Goal: Information Seeking & Learning: Learn about a topic

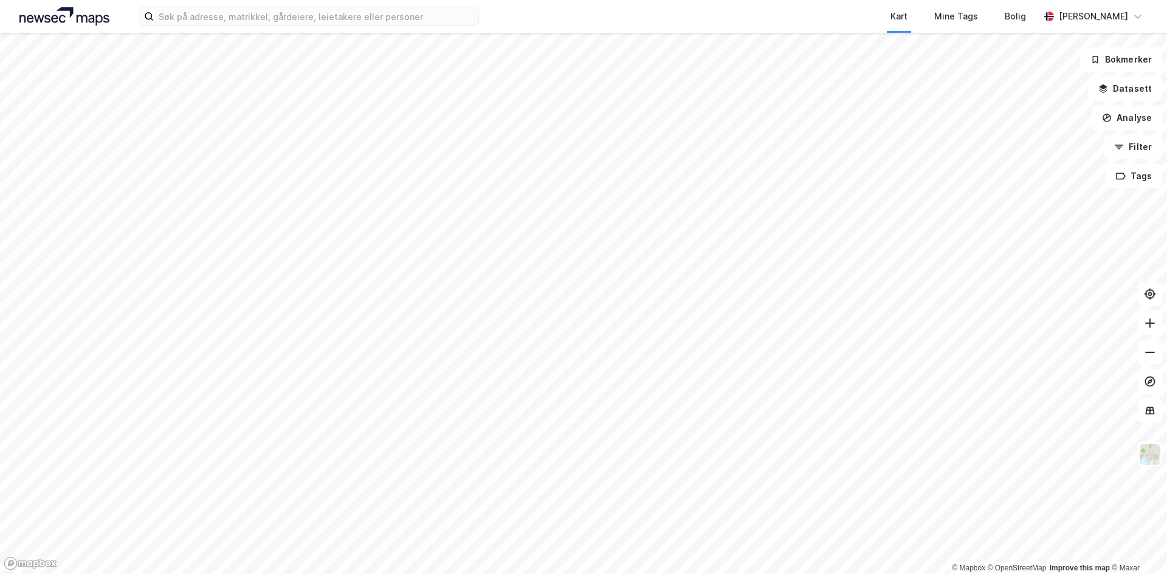
click at [780, 0] on html "Kart Mine Tags Bolig Håvard Skaland © Mapbox © OpenStreetMap Improve this map ©…" at bounding box center [583, 287] width 1167 height 574
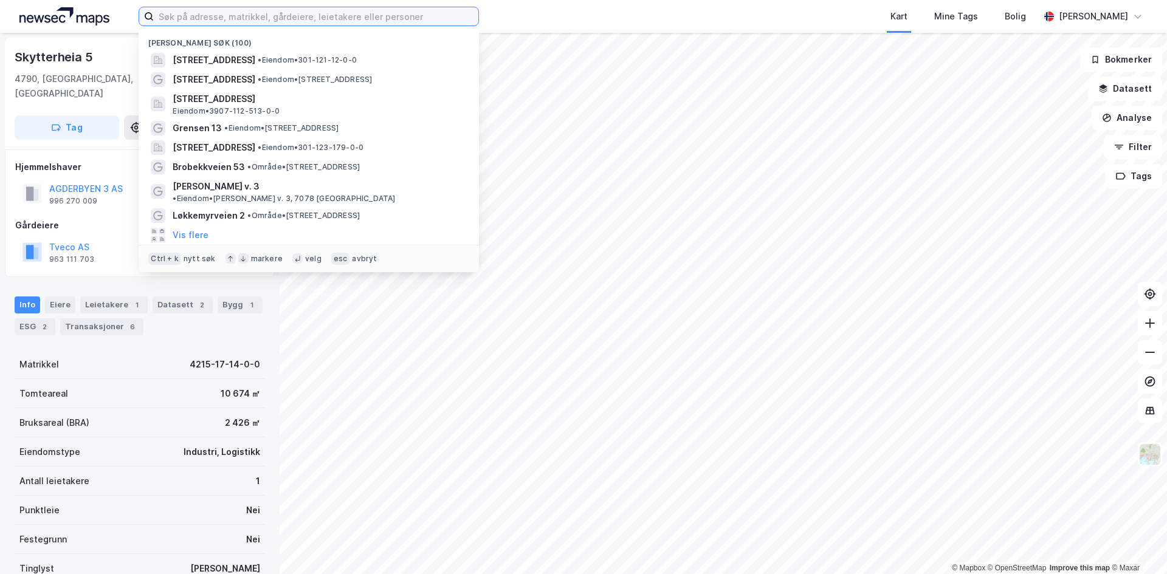
click at [247, 12] on input at bounding box center [316, 16] width 325 height 18
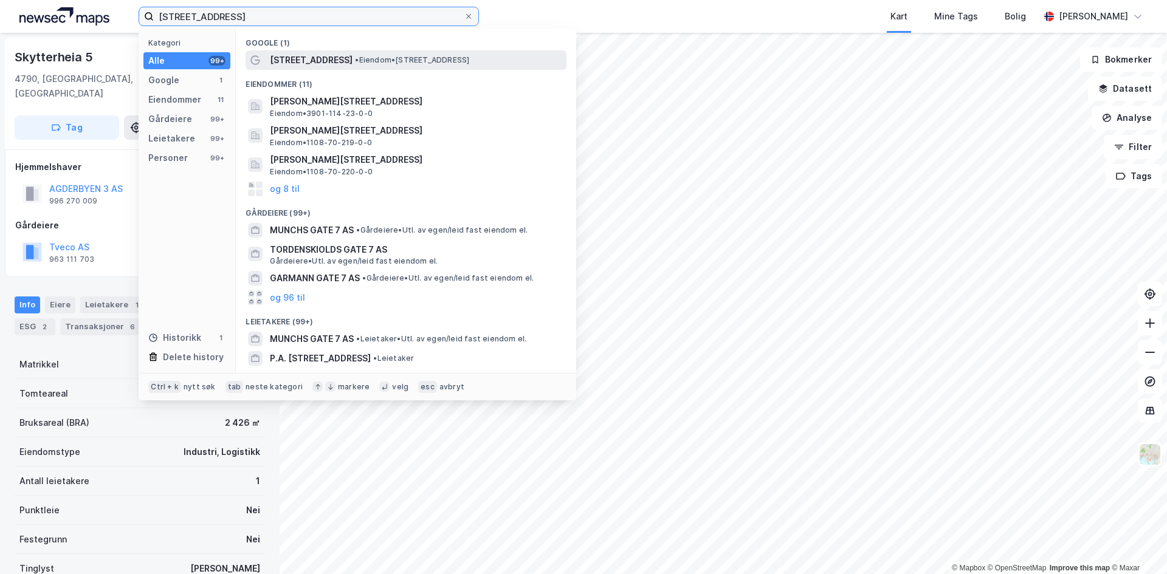
type input "munchs gate 7"
click at [328, 64] on span "Munchs gate 7" at bounding box center [311, 60] width 83 height 15
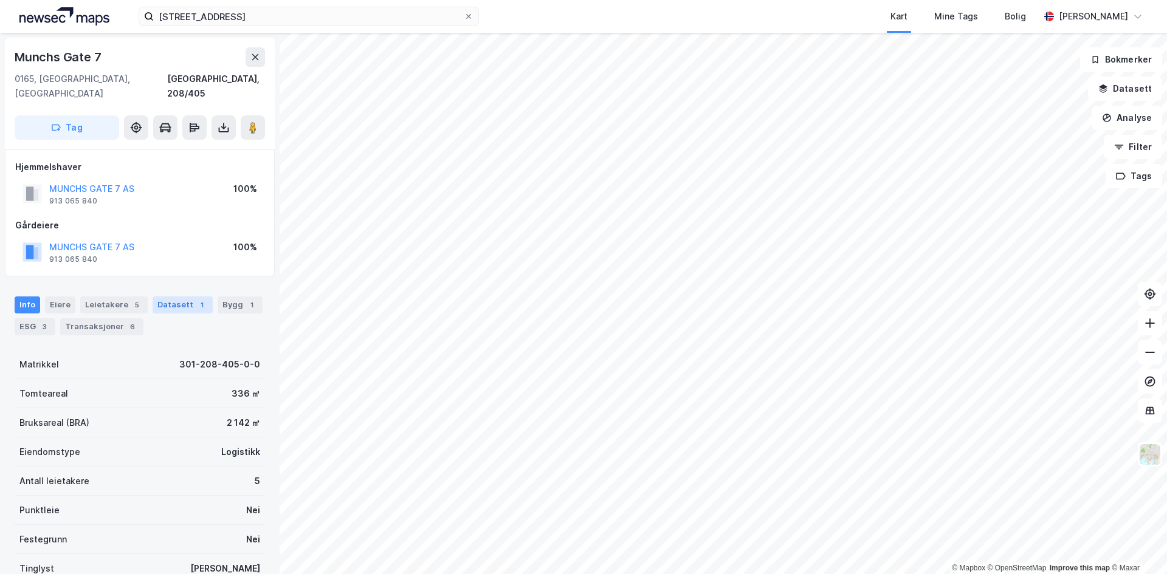
click at [165, 297] on div "Datasett 1" at bounding box center [183, 305] width 60 height 17
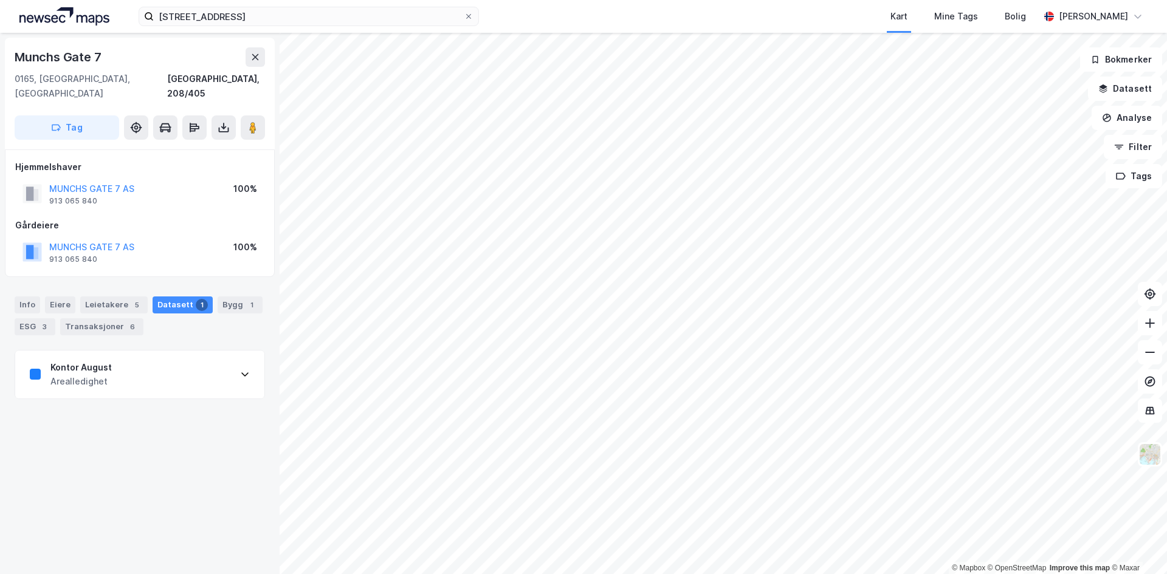
click at [40, 297] on div "Info Eiere Leietakere 5 Datasett 1 Bygg 1 ESG 3 Transaksjoner 6" at bounding box center [140, 316] width 250 height 39
click at [27, 297] on div "Info" at bounding box center [28, 305] width 26 height 17
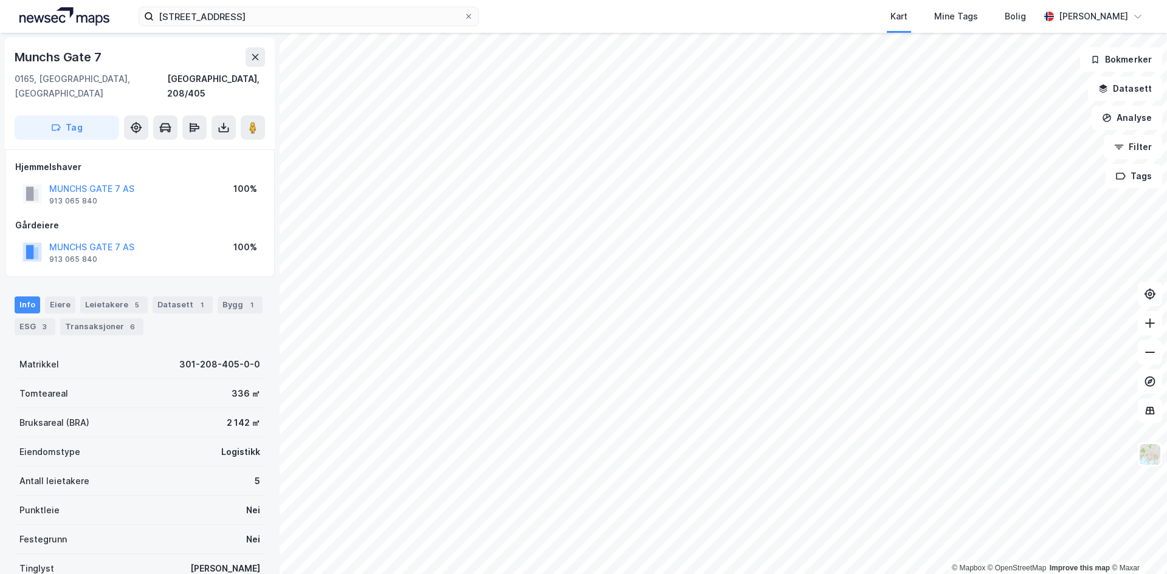
drag, startPoint x: 76, startPoint y: 311, endPoint x: 134, endPoint y: 333, distance: 62.5
click at [80, 318] on div "Transaksjoner 6" at bounding box center [101, 326] width 83 height 17
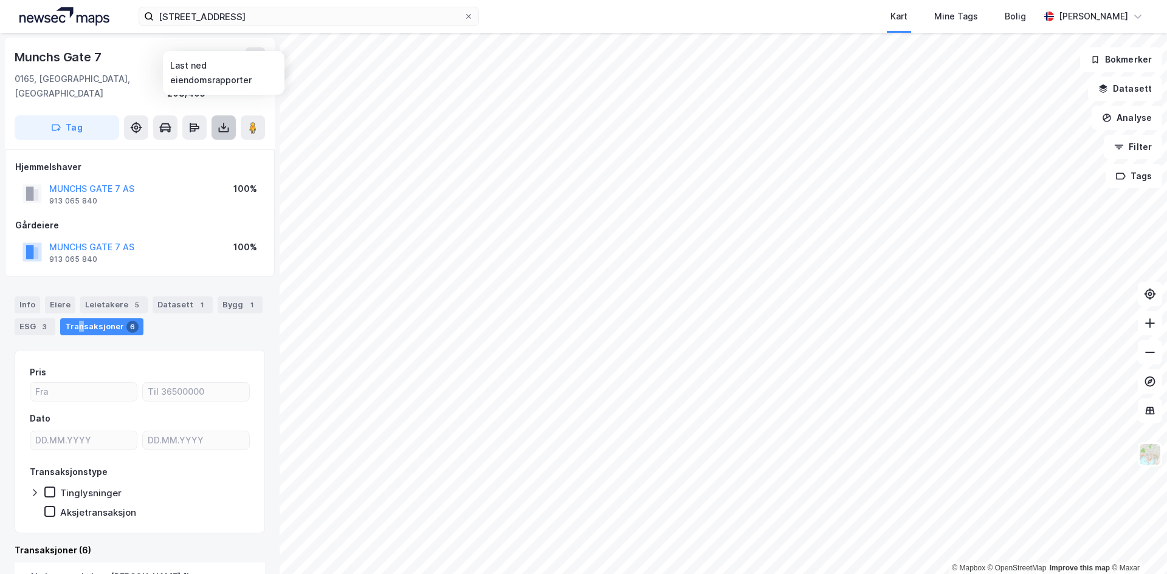
click at [227, 128] on icon at bounding box center [224, 130] width 10 height 5
click at [179, 147] on div "Last ned grunnbok" at bounding box center [163, 152] width 71 height 10
click at [19, 297] on div "Info" at bounding box center [28, 305] width 26 height 17
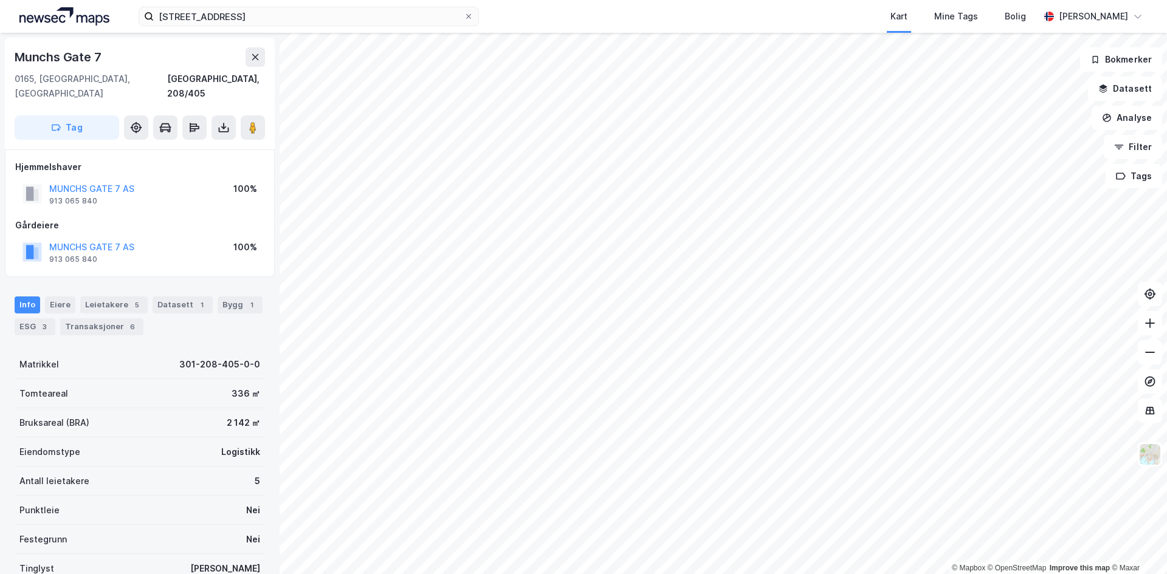
click at [180, 282] on div "Info Eiere Leietakere 5 Datasett 1 Bygg 1 ESG 3 Transaksjoner 6" at bounding box center [140, 311] width 280 height 58
click at [177, 297] on div "Datasett 1" at bounding box center [183, 305] width 60 height 17
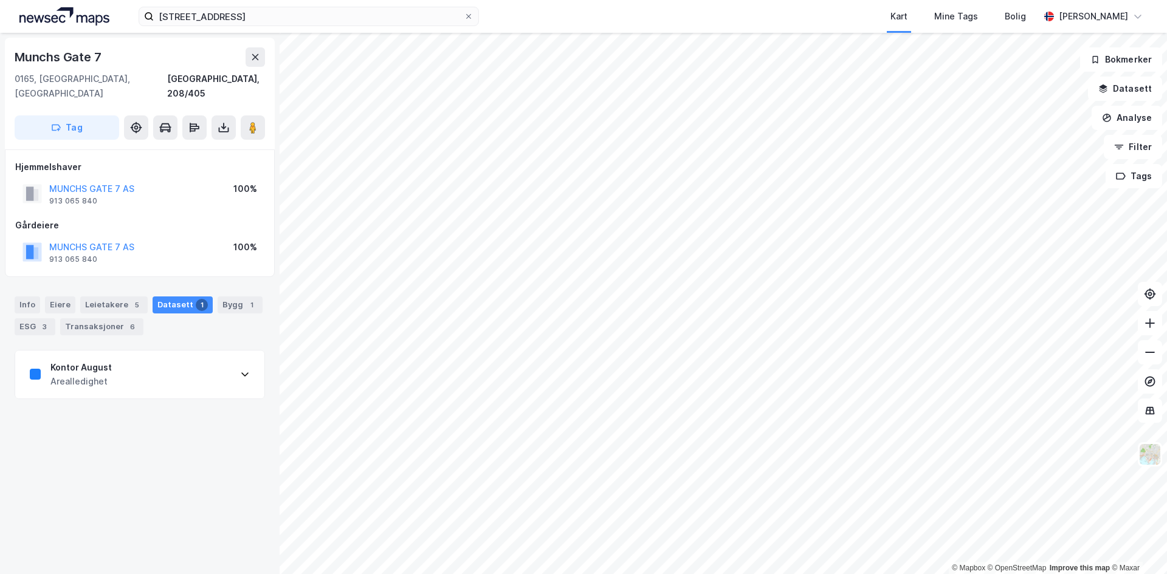
click at [82, 374] on div "Arealledighet" at bounding box center [80, 381] width 61 height 15
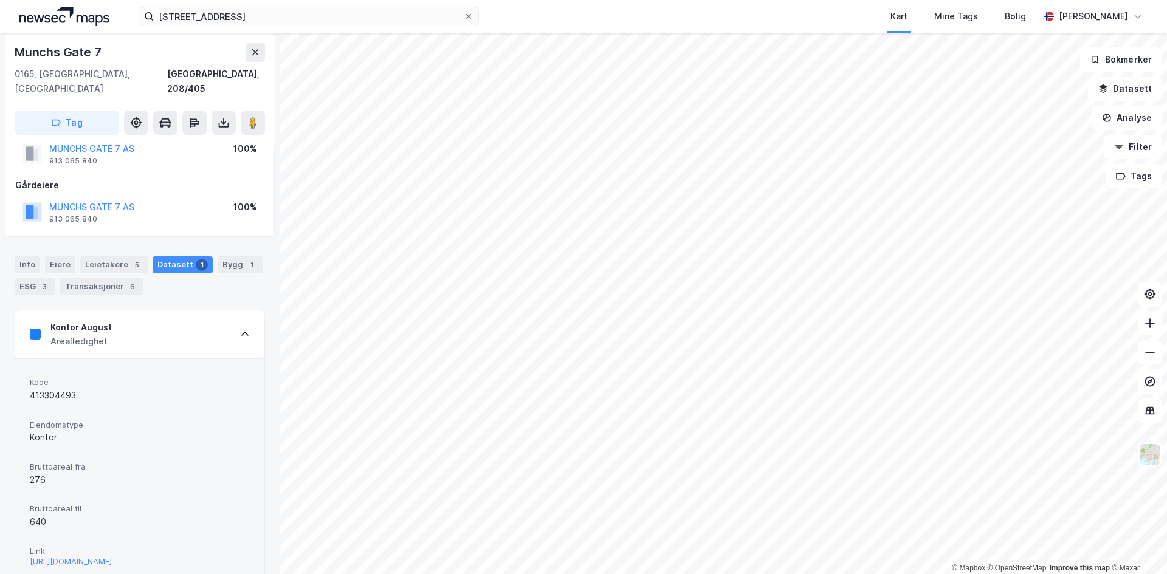
scroll to position [63, 0]
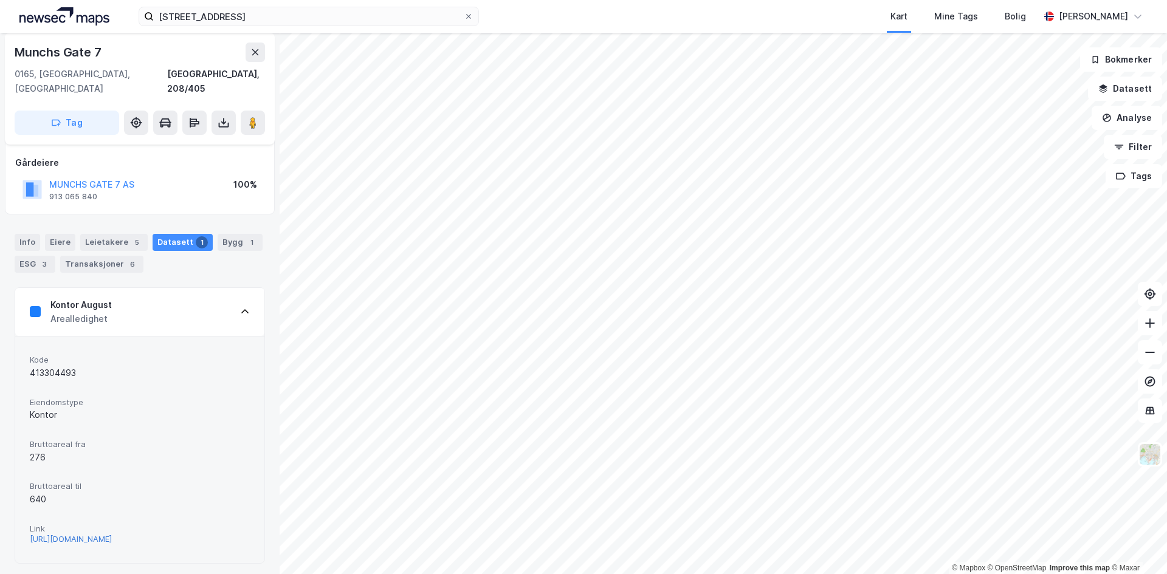
click at [82, 534] on div "https://www.finn.no/realestate/businessrent/ad.html?finnkode=413304493&fks=4133…" at bounding box center [71, 539] width 82 height 10
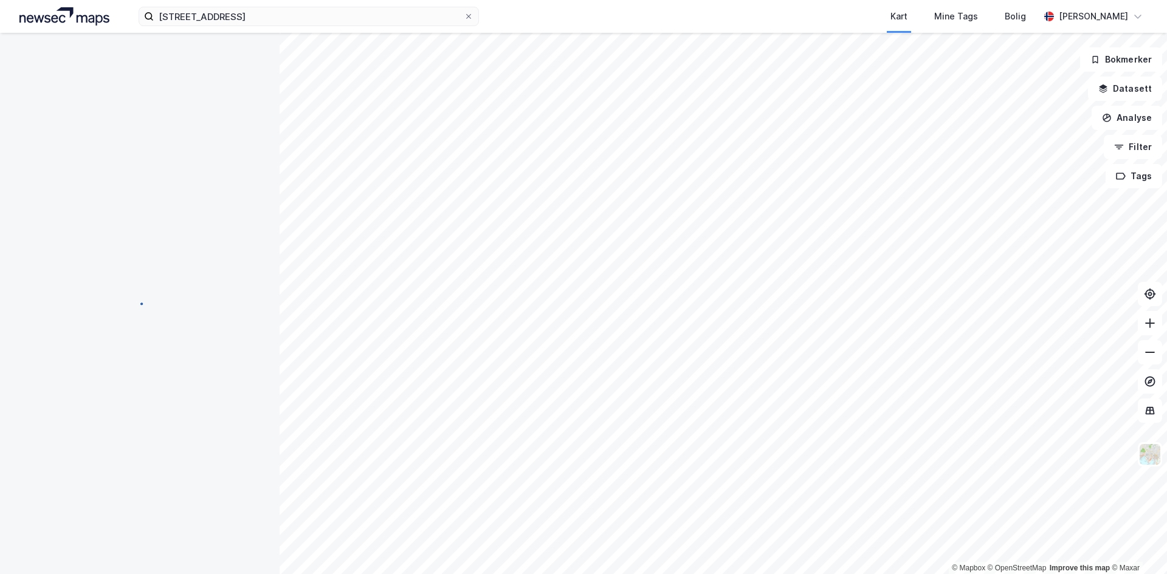
scroll to position [63, 0]
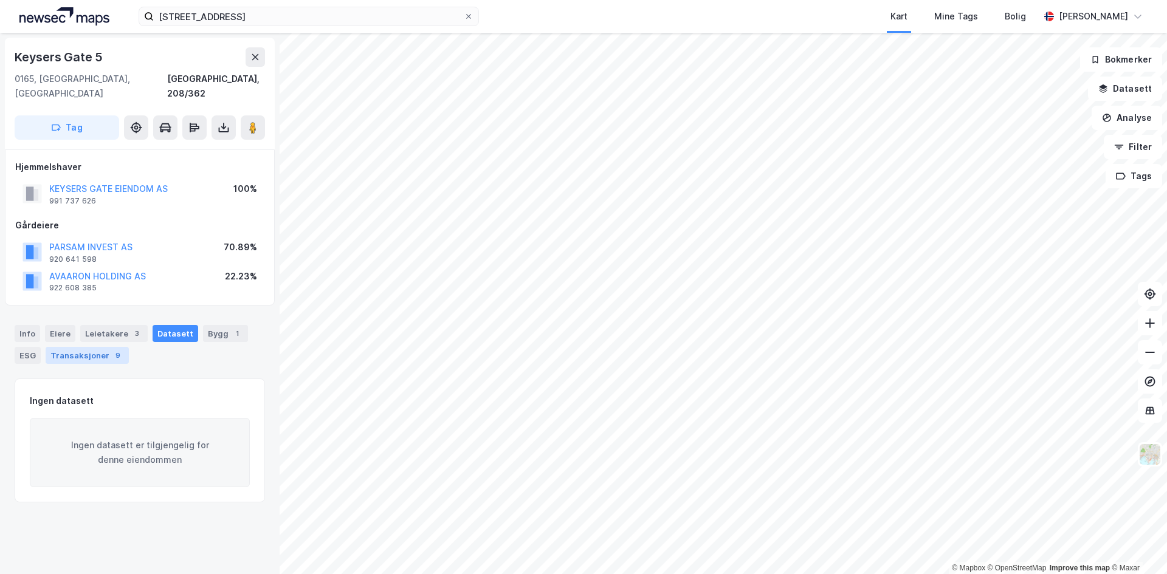
click at [93, 347] on div "Transaksjoner 9" at bounding box center [87, 355] width 83 height 17
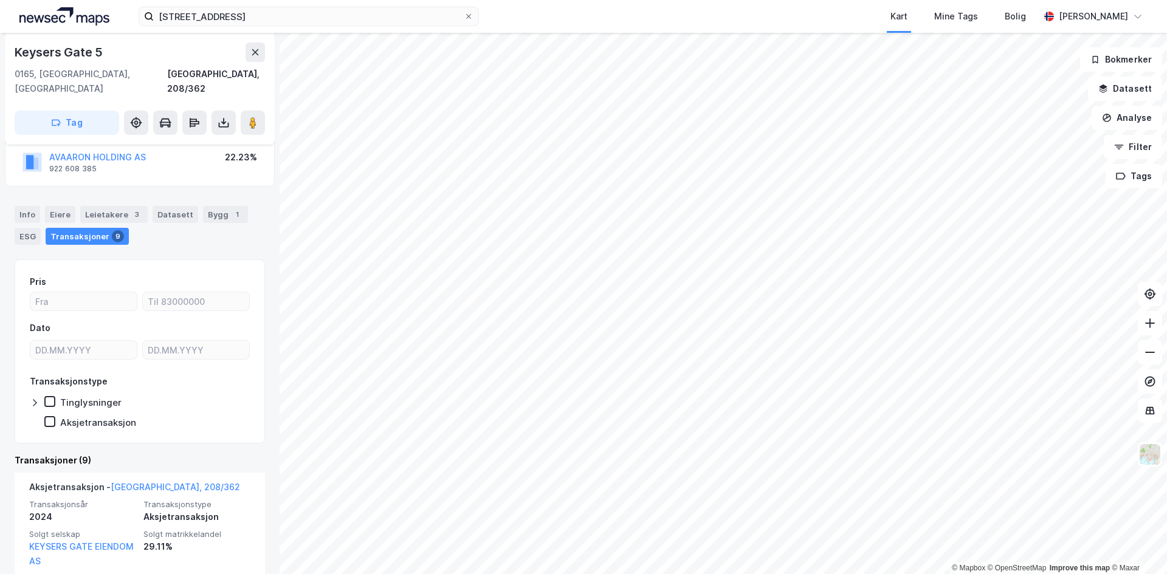
scroll to position [200, 0]
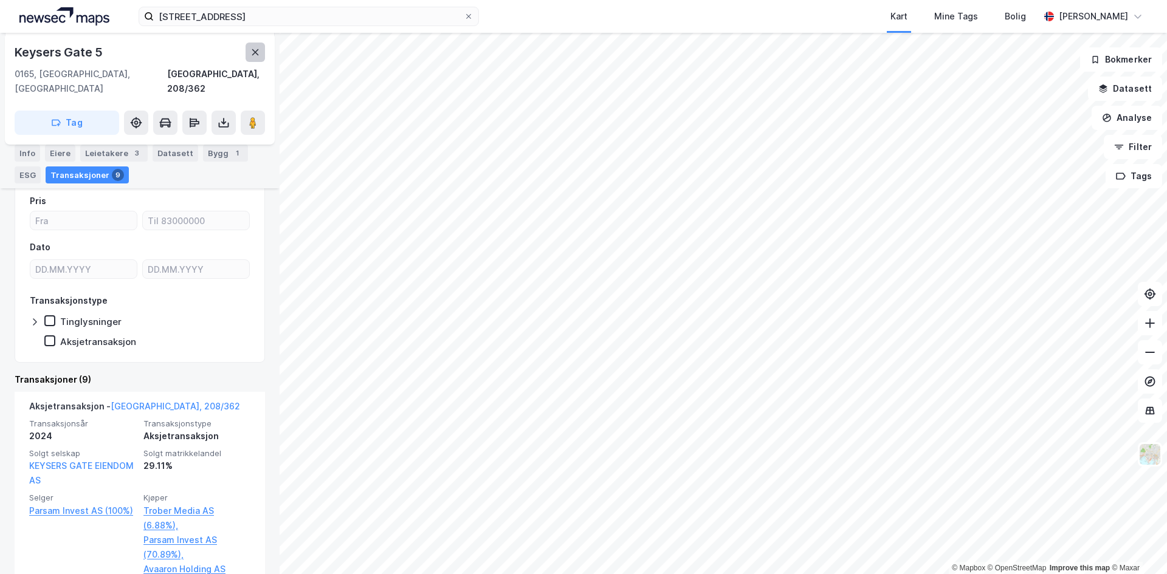
click at [252, 49] on icon at bounding box center [255, 52] width 7 height 6
